Goal: Information Seeking & Learning: Stay updated

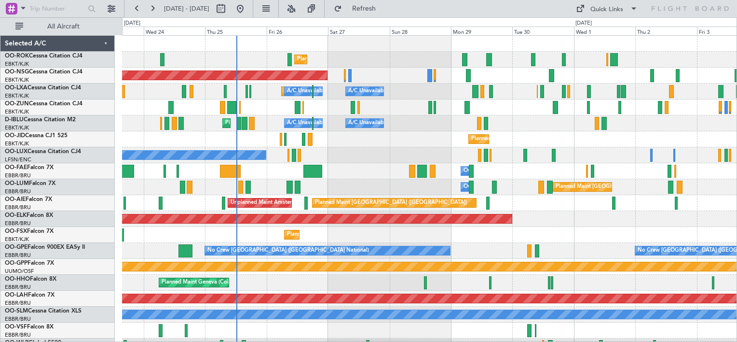
click at [365, 66] on div "Planned Maint Kortrijk-[GEOGRAPHIC_DATA]" at bounding box center [429, 60] width 615 height 16
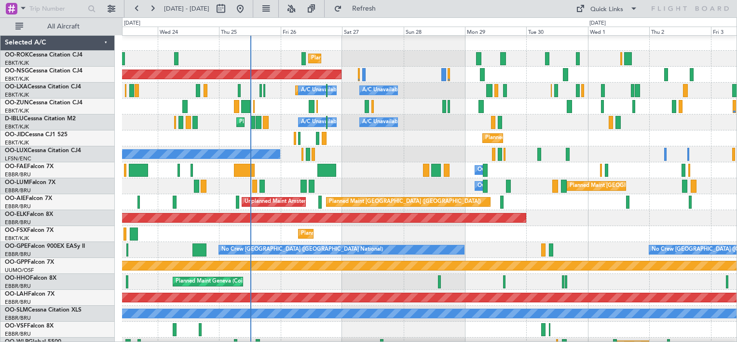
click at [278, 58] on div "Planned Maint Kortrijk-[GEOGRAPHIC_DATA]" at bounding box center [429, 59] width 615 height 16
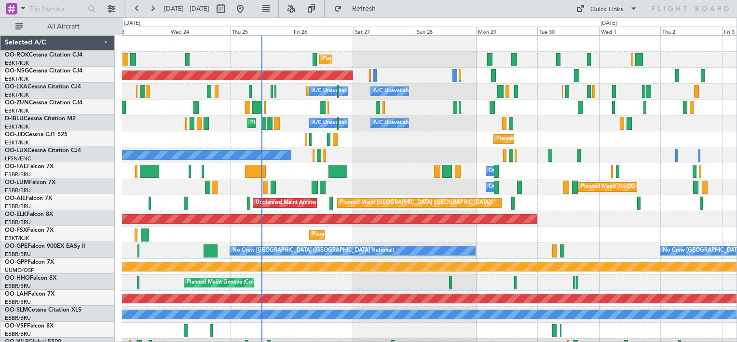
scroll to position [0, 0]
click at [277, 60] on div "Planned Maint Kortrijk-[GEOGRAPHIC_DATA]" at bounding box center [429, 60] width 615 height 16
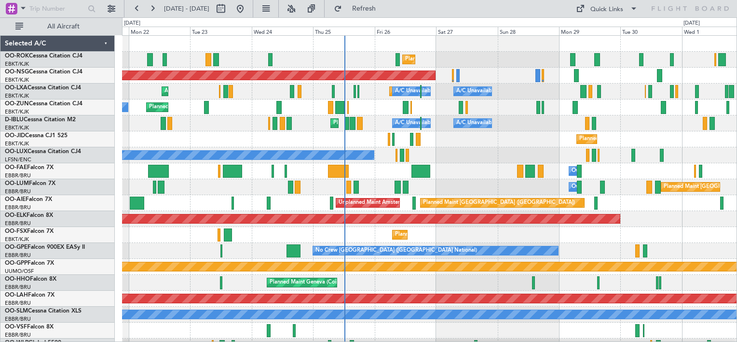
click at [502, 119] on div "Planned Maint Nice ([GEOGRAPHIC_DATA]) A/C Unavailable [GEOGRAPHIC_DATA] ([GEOG…" at bounding box center [429, 123] width 615 height 16
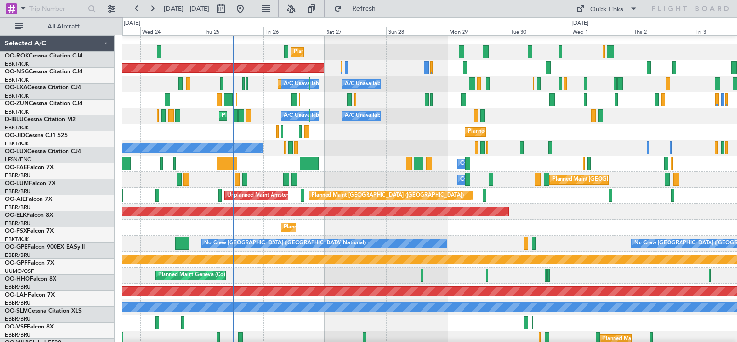
scroll to position [7, 0]
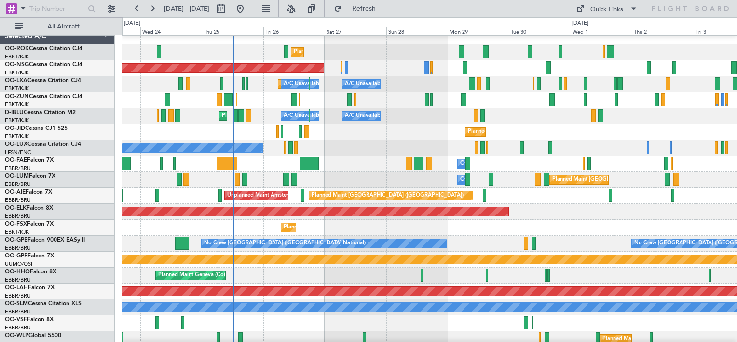
click at [386, 179] on div "Planned Maint [GEOGRAPHIC_DATA] ([GEOGRAPHIC_DATA] National) Owner [GEOGRAPHIC_…" at bounding box center [429, 180] width 615 height 16
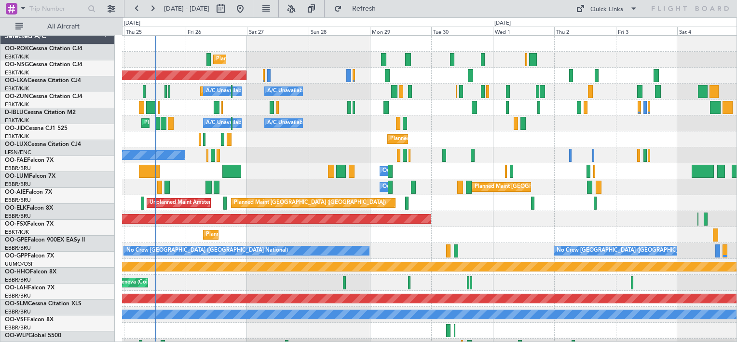
scroll to position [0, 0]
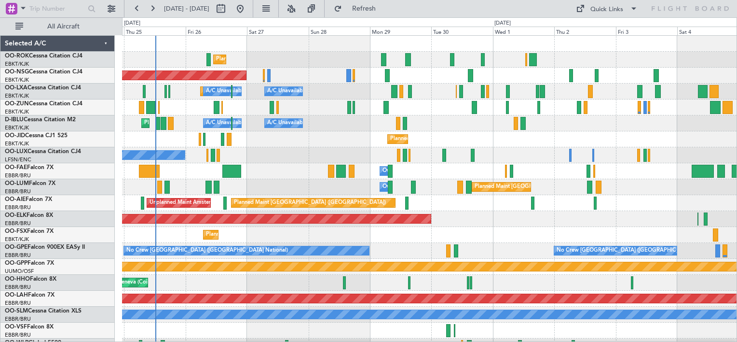
click at [454, 208] on div "Planned Maint Kortrijk-[GEOGRAPHIC_DATA] Planned Maint [GEOGRAPHIC_DATA] ([GEOG…" at bounding box center [429, 195] width 615 height 318
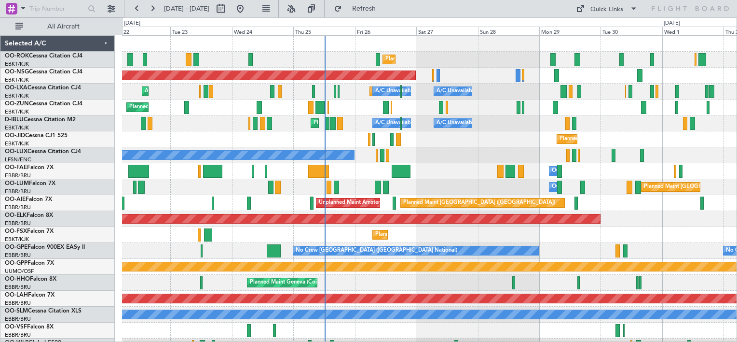
click at [380, 172] on div "Owner Melsbroek Air Base Planned Maint [GEOGRAPHIC_DATA] ([GEOGRAPHIC_DATA])" at bounding box center [429, 171] width 615 height 16
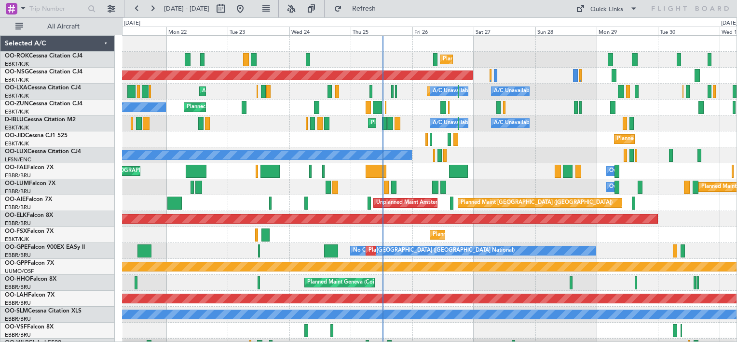
click at [471, 163] on div "Planned Maint Kortrijk-[GEOGRAPHIC_DATA] Planned Maint [GEOGRAPHIC_DATA]-[GEOGR…" at bounding box center [429, 195] width 615 height 318
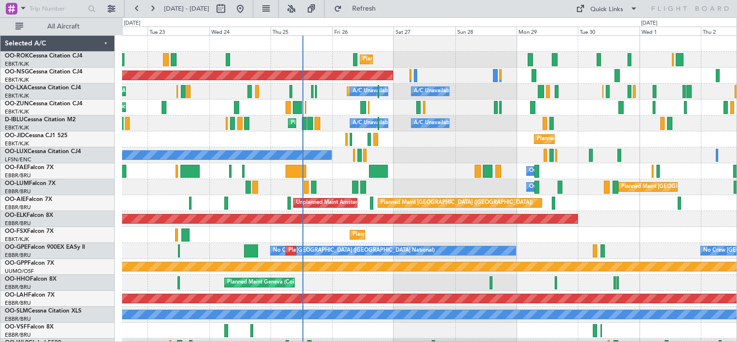
click at [414, 149] on div "Planned Maint Kortrijk-[GEOGRAPHIC_DATA] Planned Maint [GEOGRAPHIC_DATA] ([GEOG…" at bounding box center [429, 195] width 615 height 318
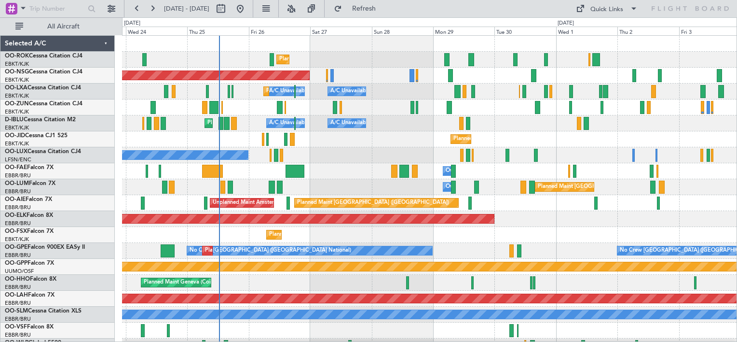
click at [484, 116] on div "Planned Maint Kortrijk-[GEOGRAPHIC_DATA] Planned Maint [GEOGRAPHIC_DATA] ([GEOG…" at bounding box center [429, 195] width 615 height 318
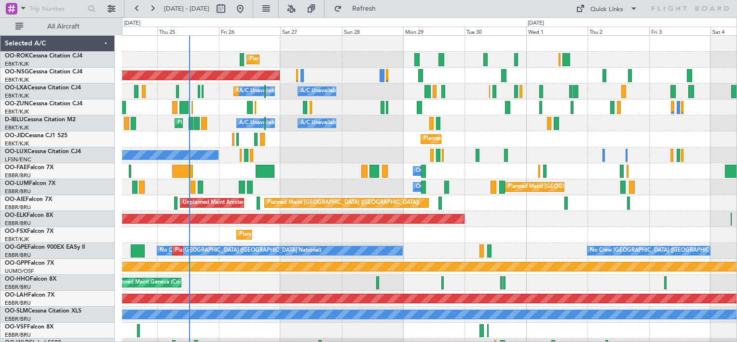
click at [325, 153] on div "Planned Maint Kortrijk-[GEOGRAPHIC_DATA] Planned Maint [GEOGRAPHIC_DATA] ([GEOG…" at bounding box center [429, 195] width 615 height 318
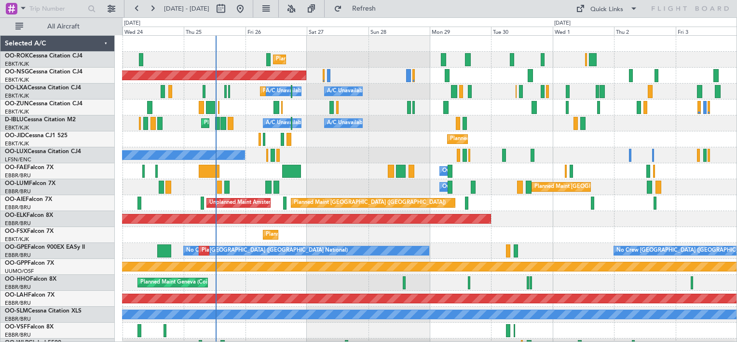
click at [392, 137] on div "Planned Maint Kortrijk-[GEOGRAPHIC_DATA] Planned Maint [GEOGRAPHIC_DATA] ([GEOG…" at bounding box center [429, 195] width 615 height 318
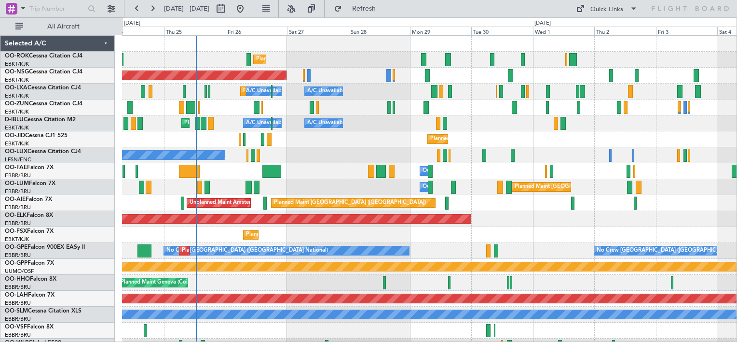
click at [602, 149] on div "Planned Maint Kortrijk-[GEOGRAPHIC_DATA] Planned Maint [GEOGRAPHIC_DATA] ([GEOG…" at bounding box center [429, 195] width 615 height 318
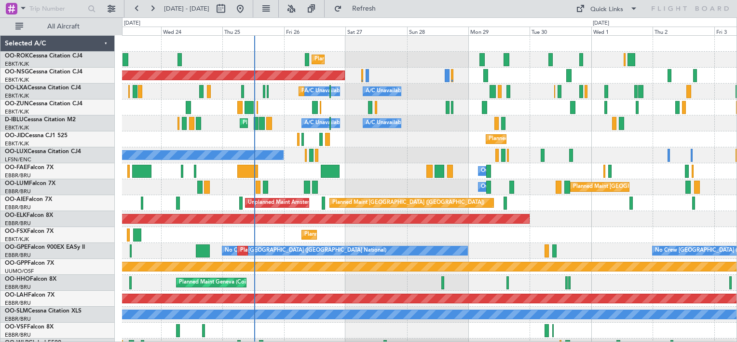
click at [439, 133] on div "Planned Maint Kortrijk-[GEOGRAPHIC_DATA] Planned Maint [GEOGRAPHIC_DATA] ([GEOG…" at bounding box center [429, 195] width 615 height 318
click at [582, 8] on span at bounding box center [580, 9] width 12 height 12
click at [590, 53] on button "Crew Board" at bounding box center [607, 54] width 72 height 23
click at [374, 8] on span "Refresh" at bounding box center [364, 8] width 41 height 7
click at [385, 7] on span "Refresh" at bounding box center [364, 8] width 41 height 7
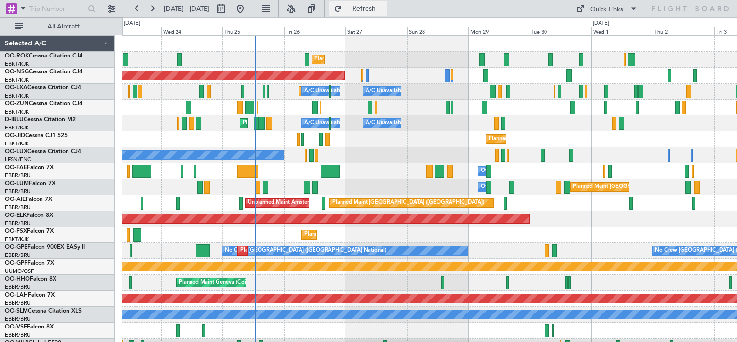
click at [375, 10] on span "Refresh" at bounding box center [364, 8] width 41 height 7
click at [383, 11] on span "Refresh" at bounding box center [364, 8] width 41 height 7
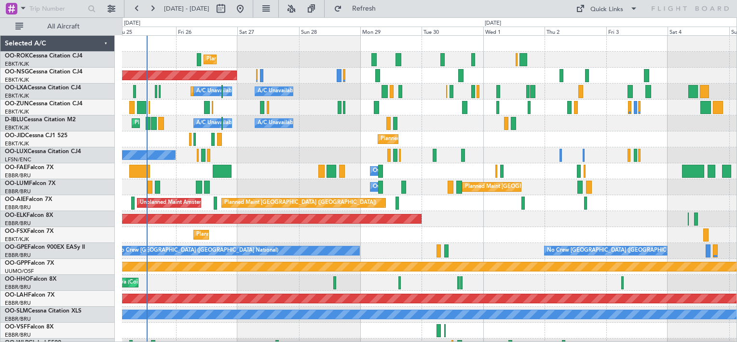
click at [300, 153] on div "Planned Maint Kortrijk-[GEOGRAPHIC_DATA] Planned Maint [GEOGRAPHIC_DATA] ([GEOG…" at bounding box center [429, 195] width 615 height 318
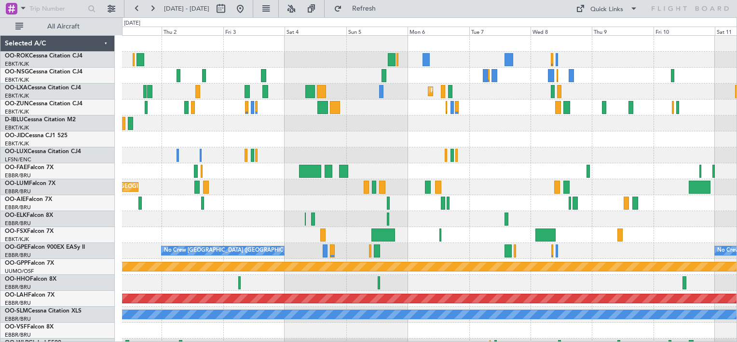
click at [233, 152] on div "Planned Maint Kortrijk-[GEOGRAPHIC_DATA] Planned Maint [GEOGRAPHIC_DATA]-[GEOGR…" at bounding box center [429, 195] width 615 height 318
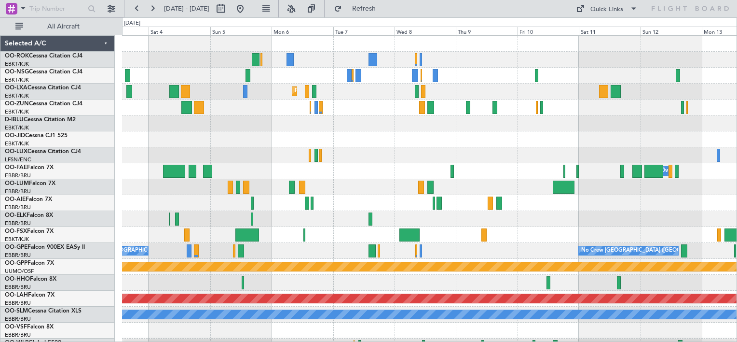
click at [477, 168] on div "Planned Maint Kortrijk-[GEOGRAPHIC_DATA] Owner [GEOGRAPHIC_DATA] Planned Maint …" at bounding box center [429, 195] width 615 height 318
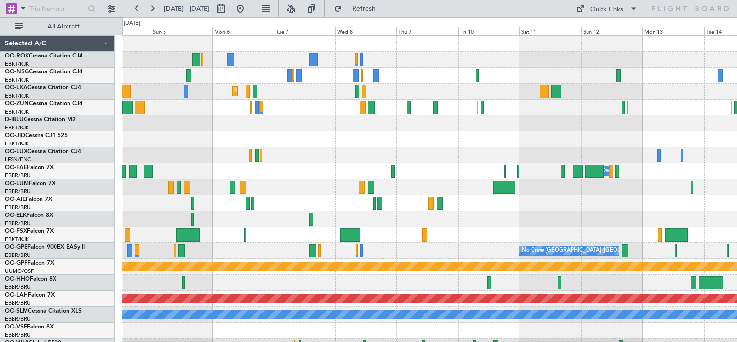
click at [311, 144] on div "Planned Maint Kortrijk-[GEOGRAPHIC_DATA] Owner [GEOGRAPHIC_DATA] No Crew [GEOGR…" at bounding box center [429, 195] width 615 height 318
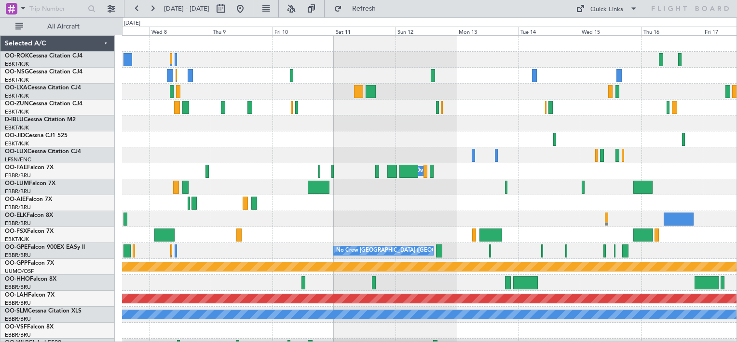
click at [181, 145] on div "Planned Maint Kortrijk-[GEOGRAPHIC_DATA] Owner [GEOGRAPHIC_DATA] No Crew [GEOGR…" at bounding box center [429, 195] width 615 height 318
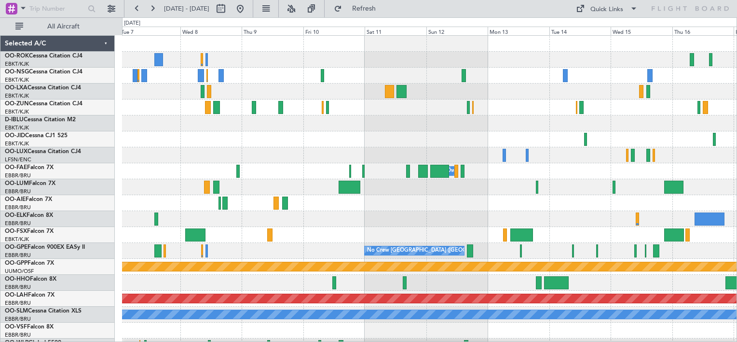
click at [643, 143] on div "Planned Maint Kortrijk-[GEOGRAPHIC_DATA] Owner [GEOGRAPHIC_DATA] No Crew [GEOGR…" at bounding box center [429, 195] width 615 height 318
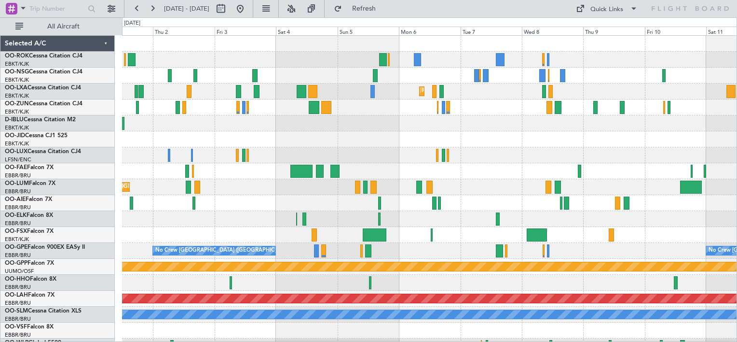
click at [713, 202] on div "Planned Maint Kortrijk-[GEOGRAPHIC_DATA] Planned Maint [GEOGRAPHIC_DATA]-[GEOGR…" at bounding box center [429, 195] width 615 height 318
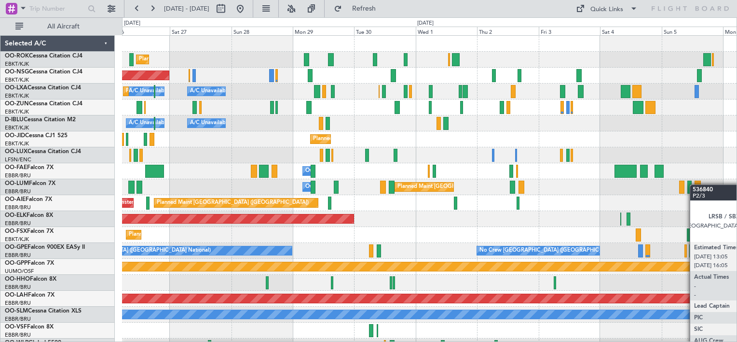
click at [695, 184] on div "Planned Maint Kortrijk-[GEOGRAPHIC_DATA] Planned Maint [GEOGRAPHIC_DATA] ([GEOG…" at bounding box center [429, 195] width 615 height 318
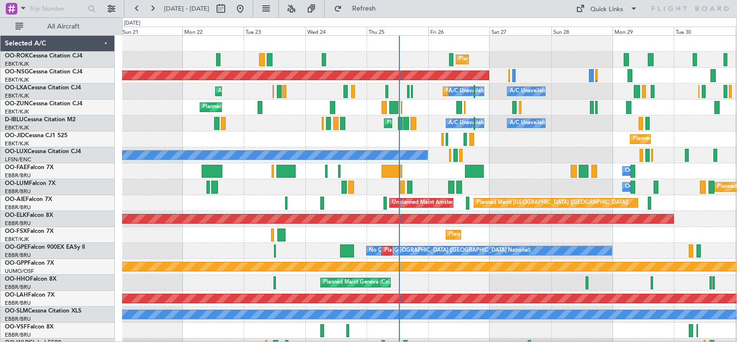
click at [687, 188] on div "Planned Maint Kortrijk-[GEOGRAPHIC_DATA] Planned Maint [GEOGRAPHIC_DATA] ([GEOG…" at bounding box center [429, 195] width 615 height 318
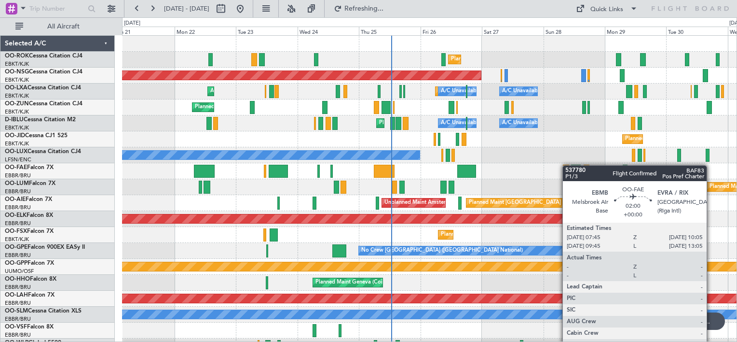
click at [567, 165] on div "Planned Maint Kortrijk-[GEOGRAPHIC_DATA] Planned Maint [GEOGRAPHIC_DATA] ([GEOG…" at bounding box center [429, 195] width 615 height 318
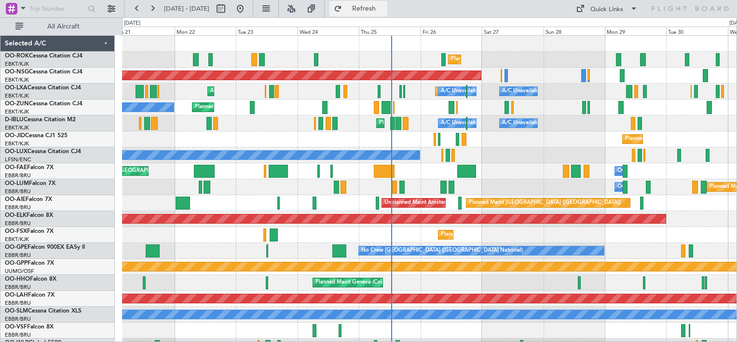
click at [376, 11] on span "Refresh" at bounding box center [364, 8] width 41 height 7
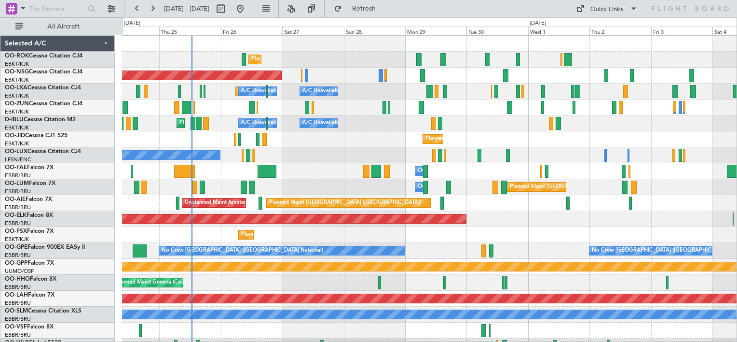
click at [321, 146] on div "Planned Maint Kortrijk-[GEOGRAPHIC_DATA]" at bounding box center [429, 139] width 615 height 16
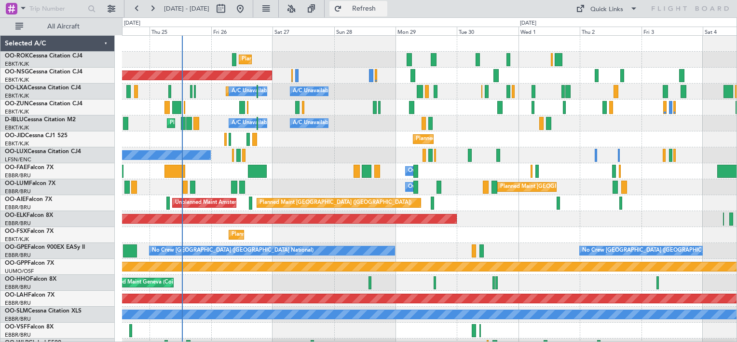
click at [374, 6] on span "Refresh" at bounding box center [364, 8] width 41 height 7
